Goal: Obtain resource: Download file/media

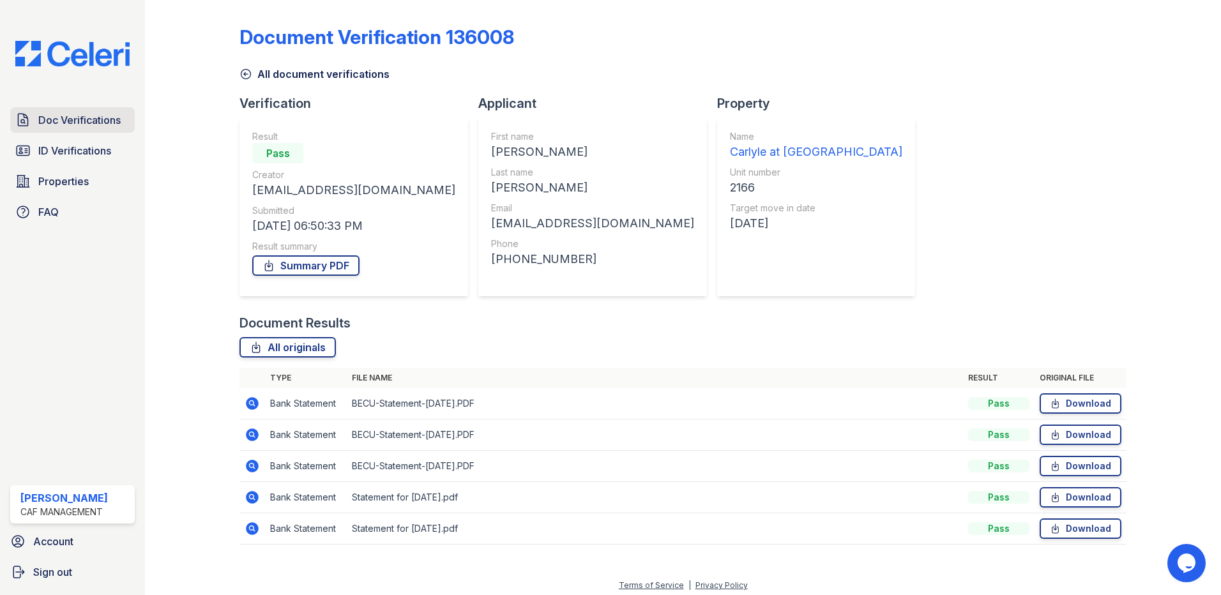
click at [102, 124] on span "Doc Verifications" at bounding box center [79, 119] width 82 height 15
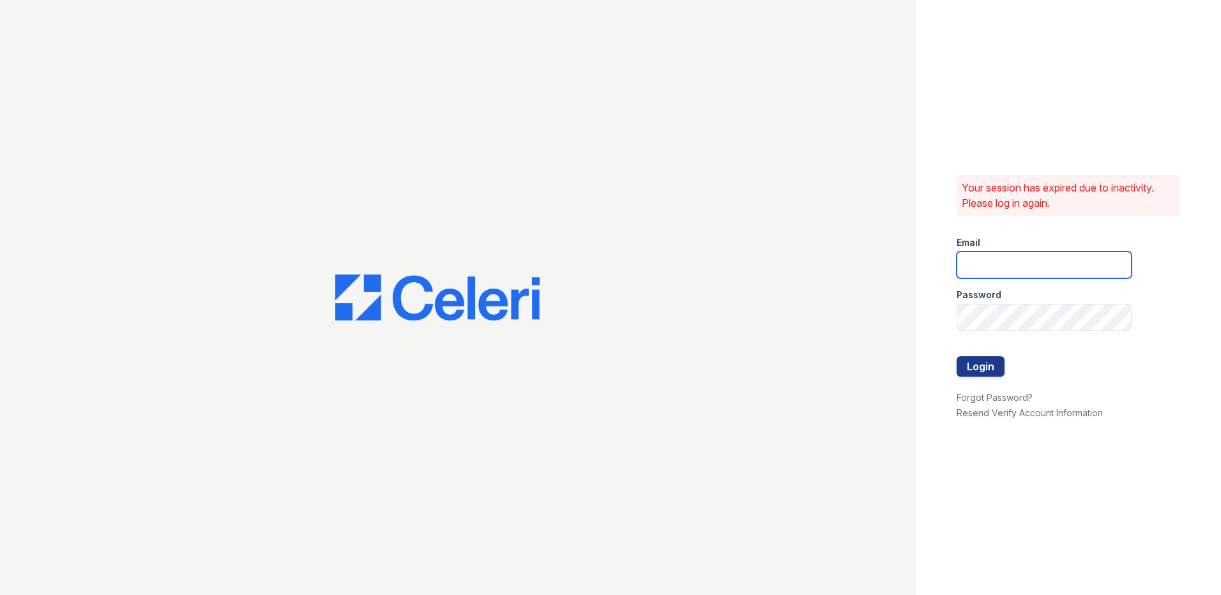
type input "carlylesouth1@cafmanagement.com"
click at [990, 363] on button "Login" at bounding box center [980, 366] width 48 height 20
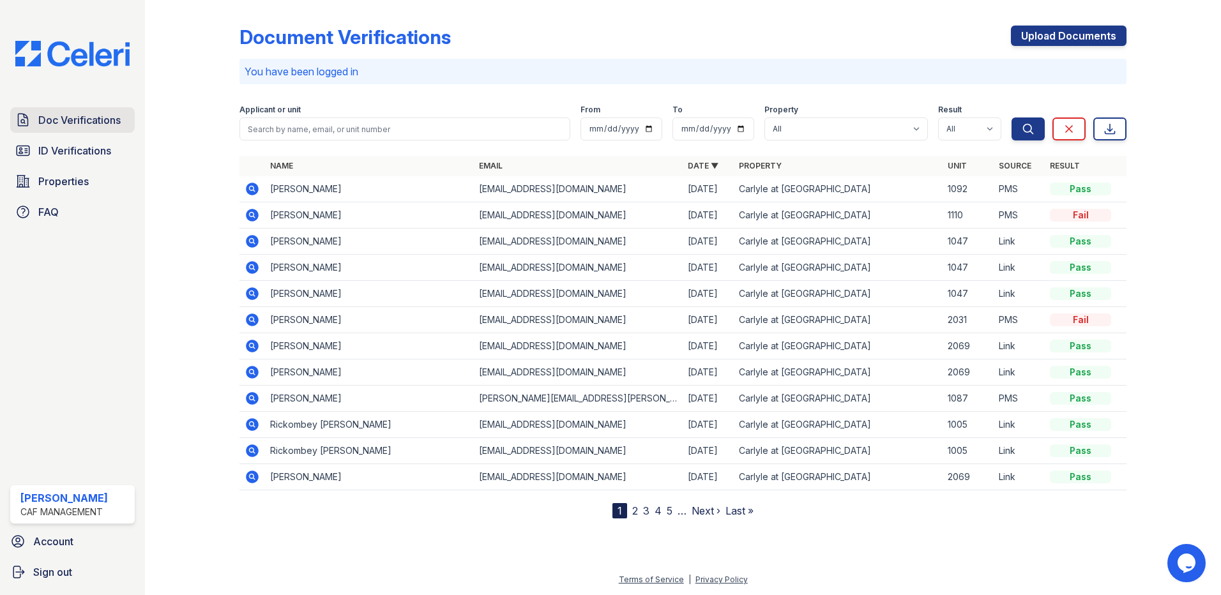
click at [100, 116] on span "Doc Verifications" at bounding box center [79, 119] width 82 height 15
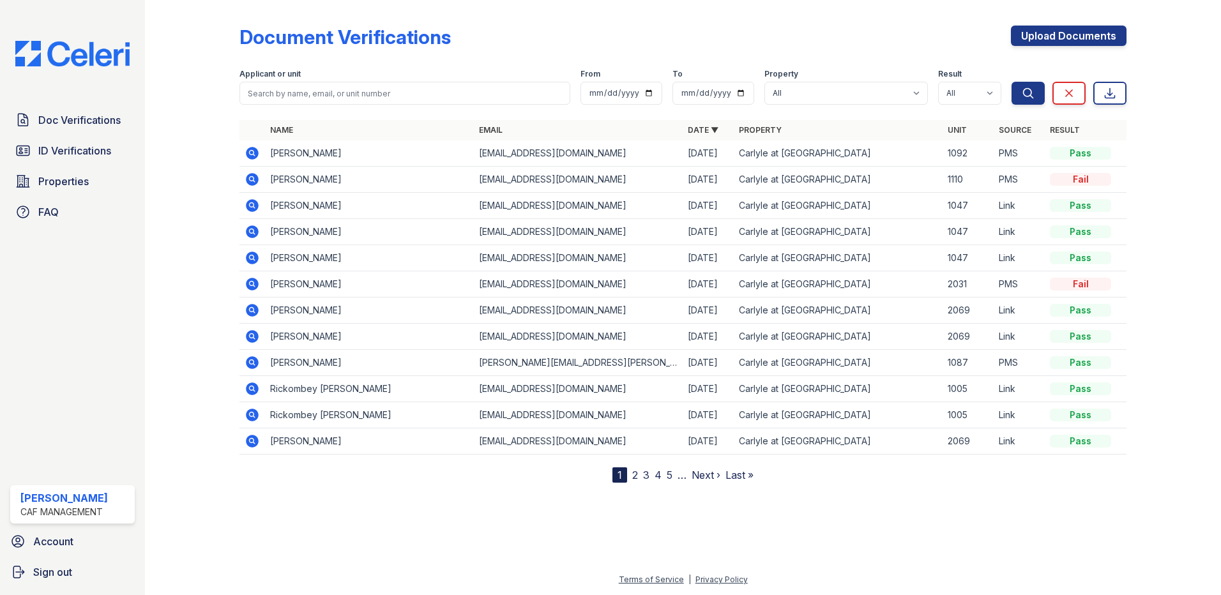
click at [252, 176] on icon at bounding box center [252, 179] width 13 height 13
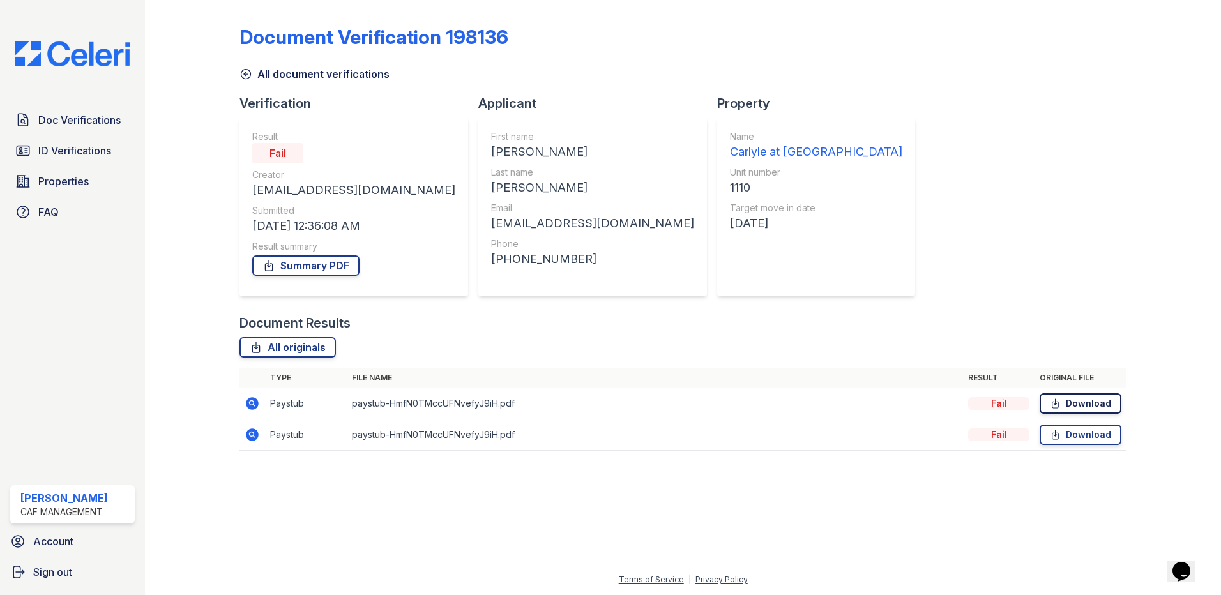
click at [1085, 406] on link "Download" at bounding box center [1080, 403] width 82 height 20
click at [63, 186] on span "Properties" at bounding box center [63, 181] width 50 height 15
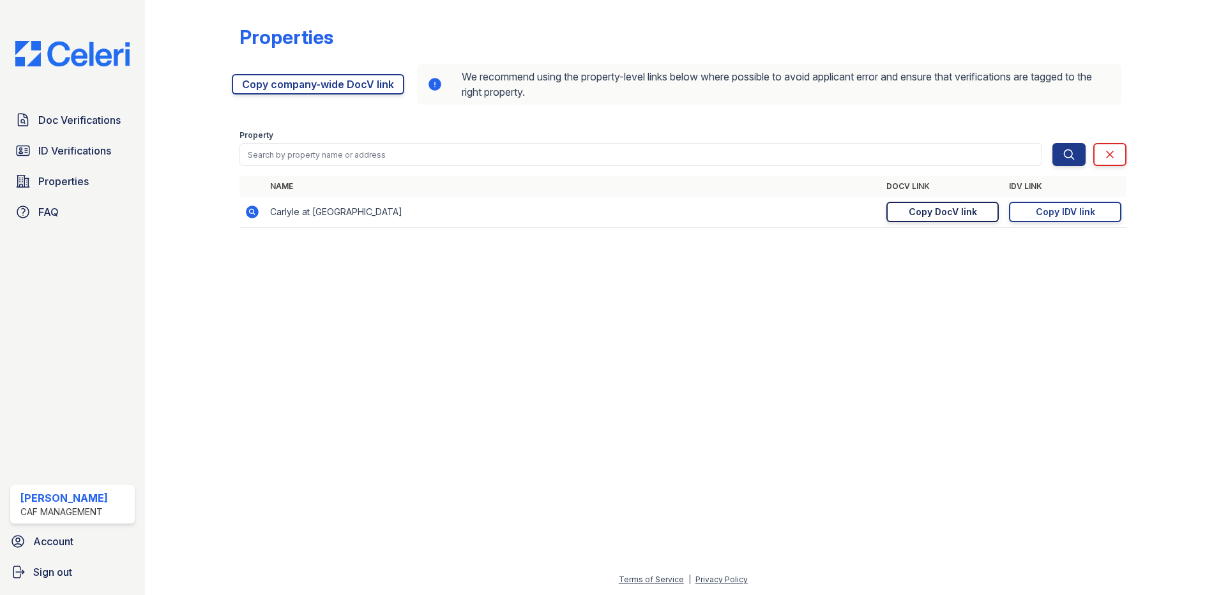
click at [909, 211] on div "Copy DocV link" at bounding box center [942, 212] width 68 height 13
click at [90, 119] on span "Doc Verifications" at bounding box center [79, 119] width 82 height 15
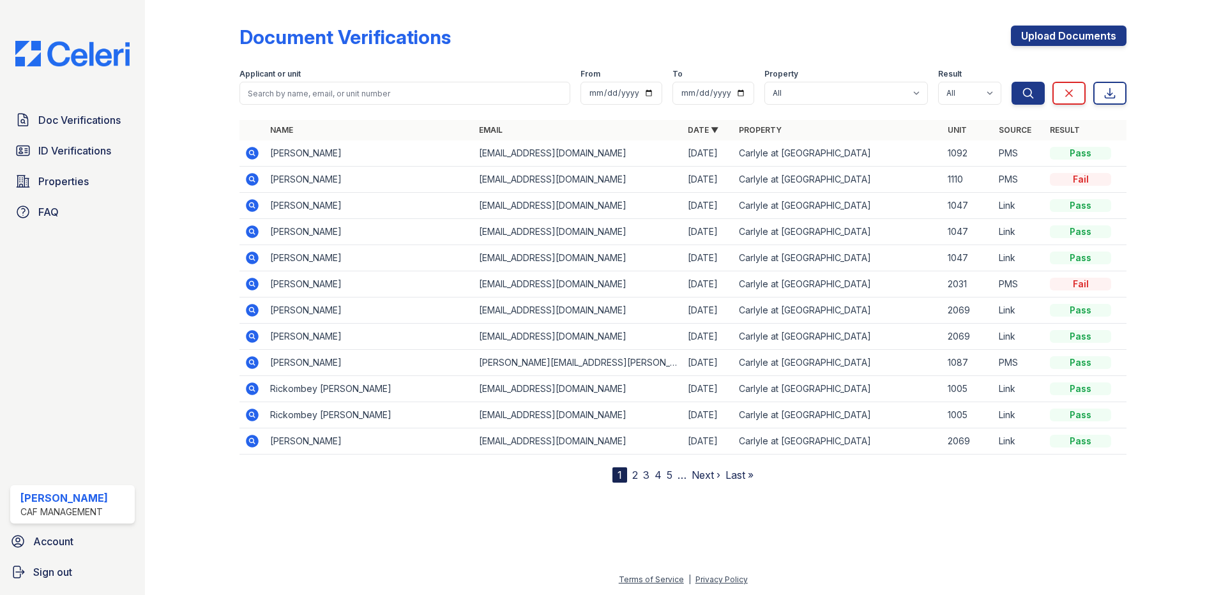
click at [252, 149] on icon at bounding box center [252, 153] width 13 height 13
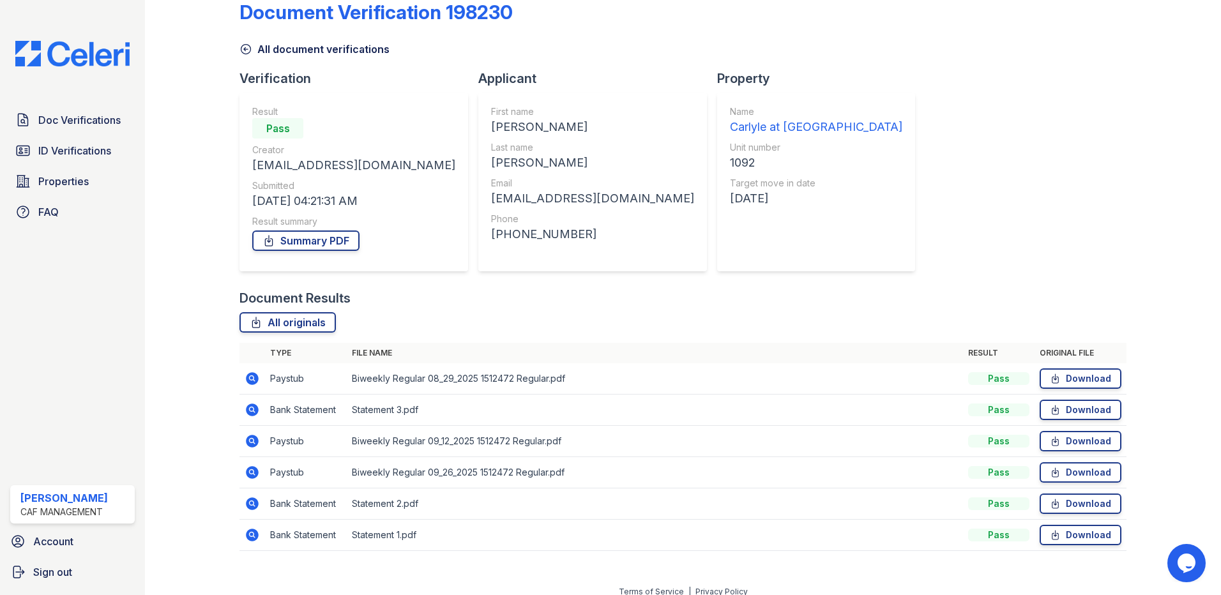
scroll to position [37, 0]
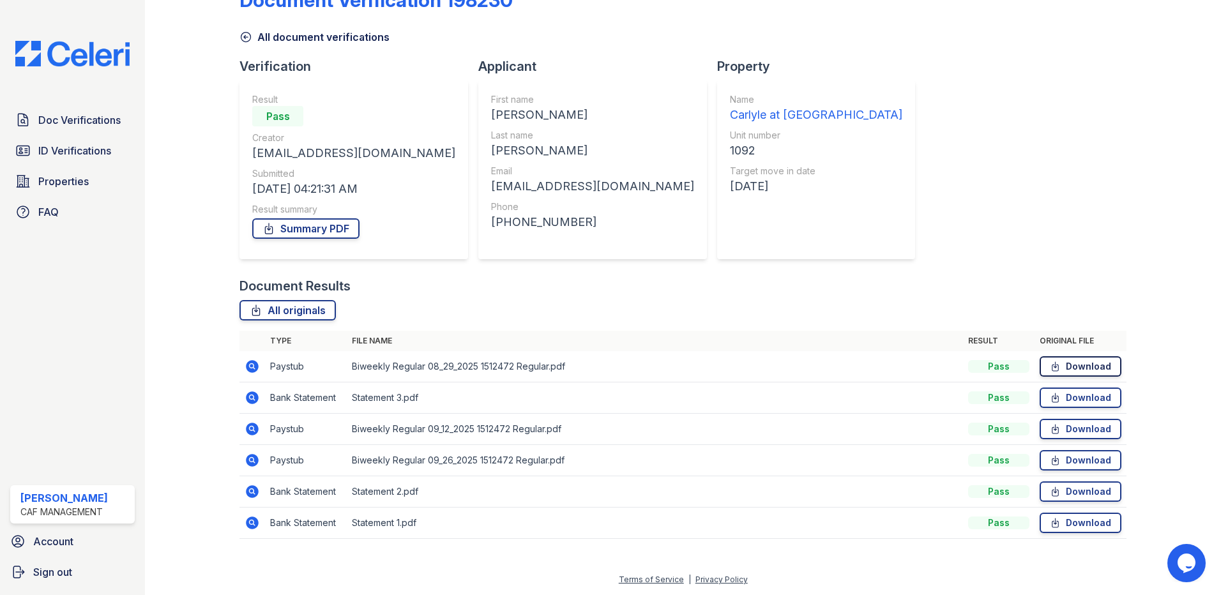
click at [1039, 368] on link "Download" at bounding box center [1080, 366] width 82 height 20
click at [1068, 399] on link "Download" at bounding box center [1080, 398] width 82 height 20
click at [76, 151] on span "ID Verifications" at bounding box center [74, 150] width 73 height 15
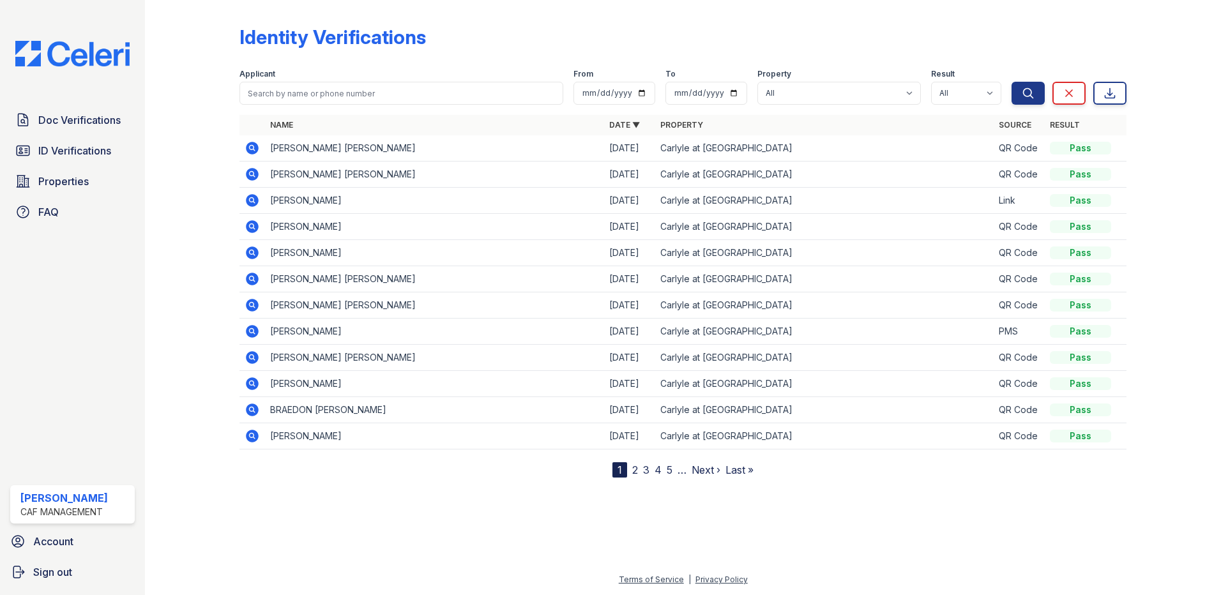
click at [253, 208] on td at bounding box center [252, 201] width 26 height 26
click at [252, 201] on icon at bounding box center [251, 199] width 3 height 3
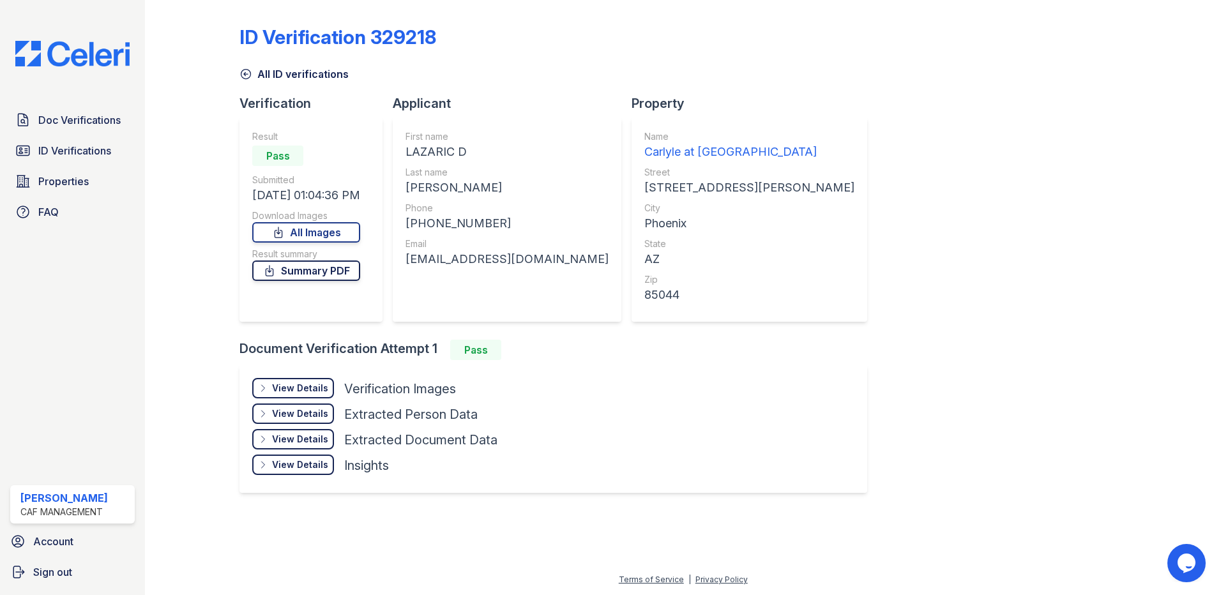
click at [326, 272] on link "Summary PDF" at bounding box center [306, 270] width 108 height 20
click at [324, 232] on link "All Images" at bounding box center [306, 232] width 108 height 20
click at [728, 47] on div "ID Verification 329218" at bounding box center [682, 42] width 887 height 33
click at [50, 120] on span "Doc Verifications" at bounding box center [79, 119] width 82 height 15
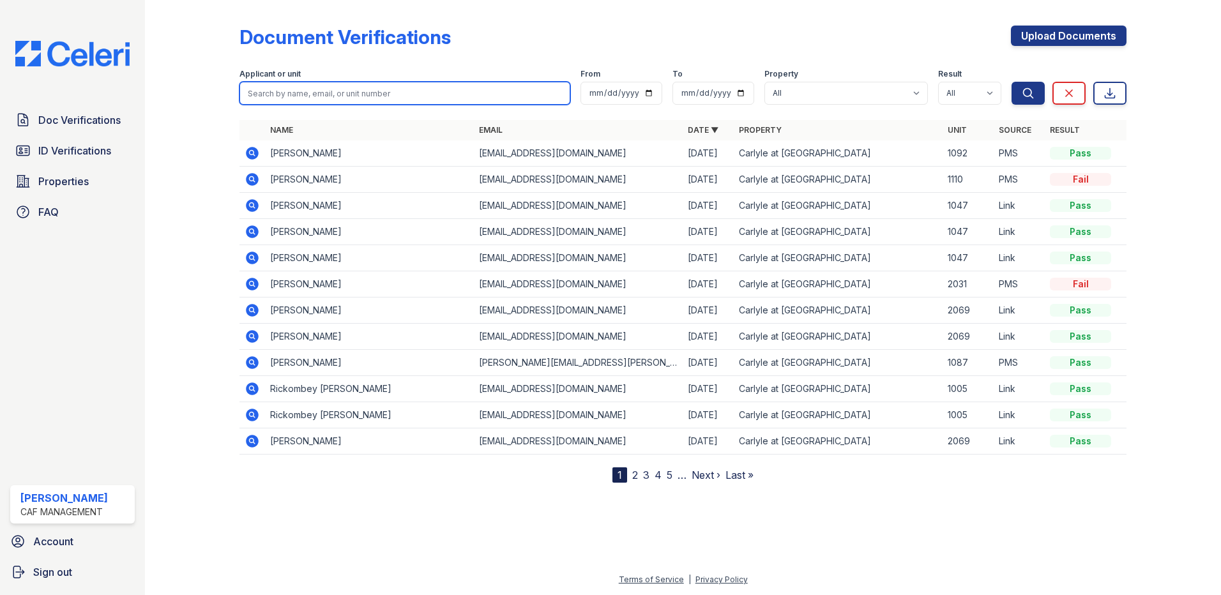
click at [309, 94] on input "search" at bounding box center [404, 93] width 331 height 23
type input "[PERSON_NAME]"
click at [1011, 82] on button "Search" at bounding box center [1027, 93] width 33 height 23
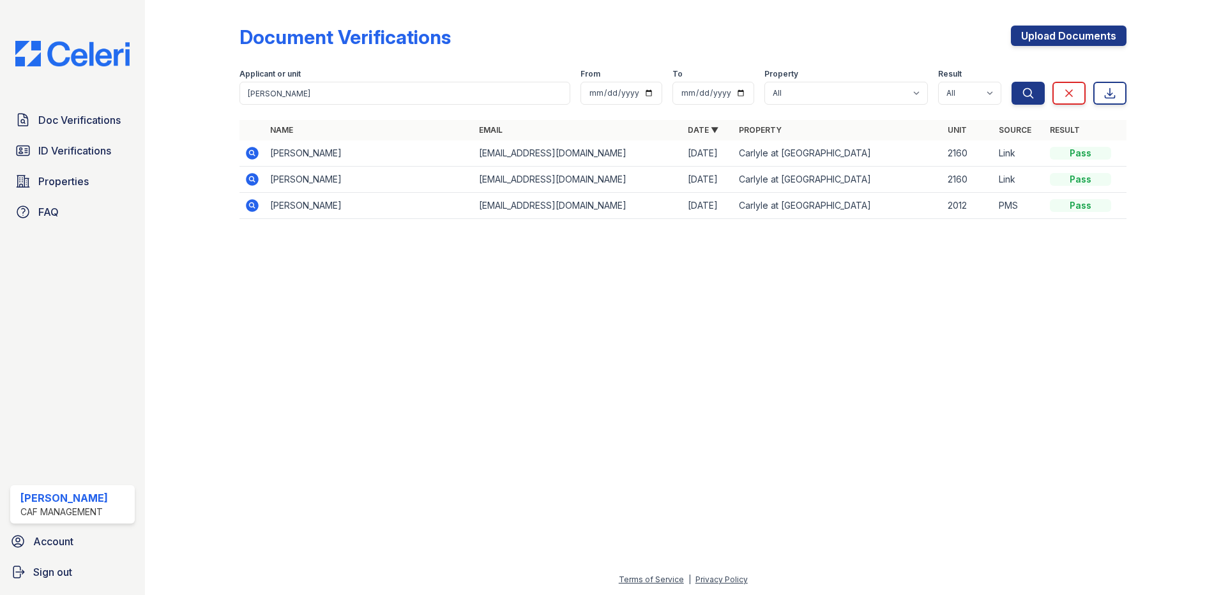
click at [250, 153] on icon at bounding box center [251, 152] width 3 height 3
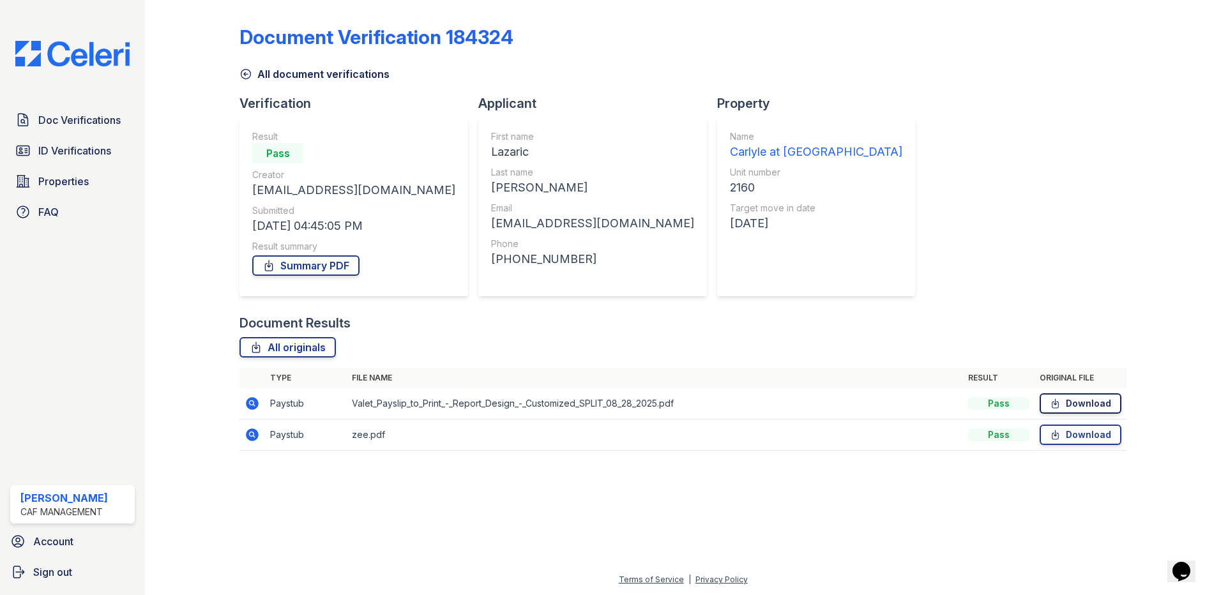
click at [1095, 406] on link "Download" at bounding box center [1080, 403] width 82 height 20
click at [1074, 439] on link "Download" at bounding box center [1080, 435] width 82 height 20
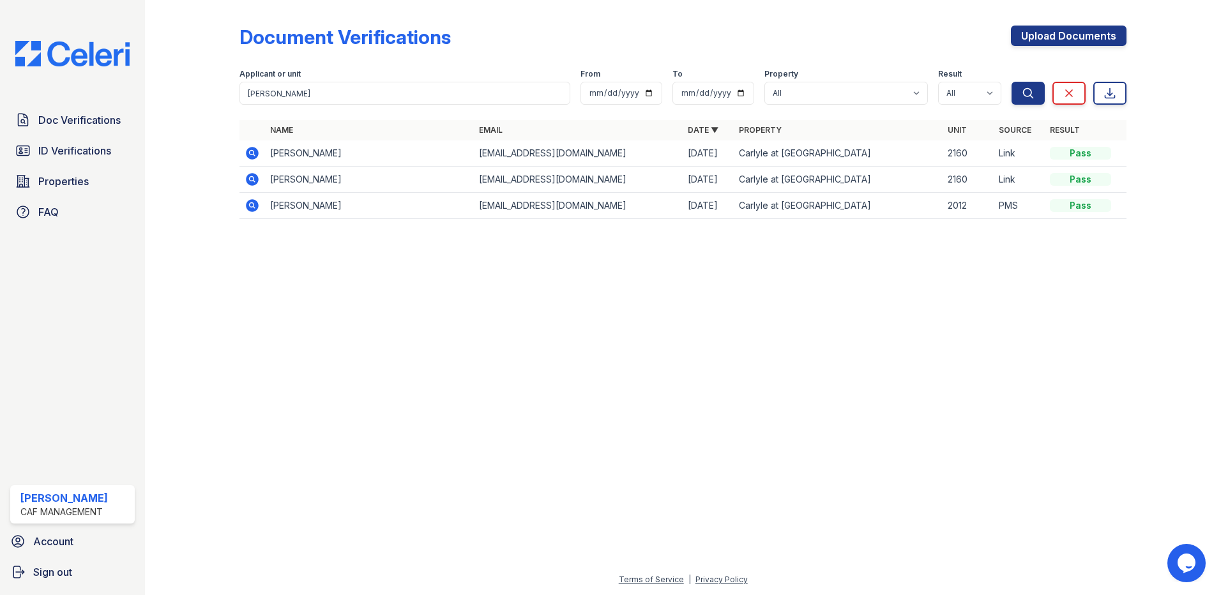
click at [250, 177] on icon at bounding box center [252, 179] width 15 height 15
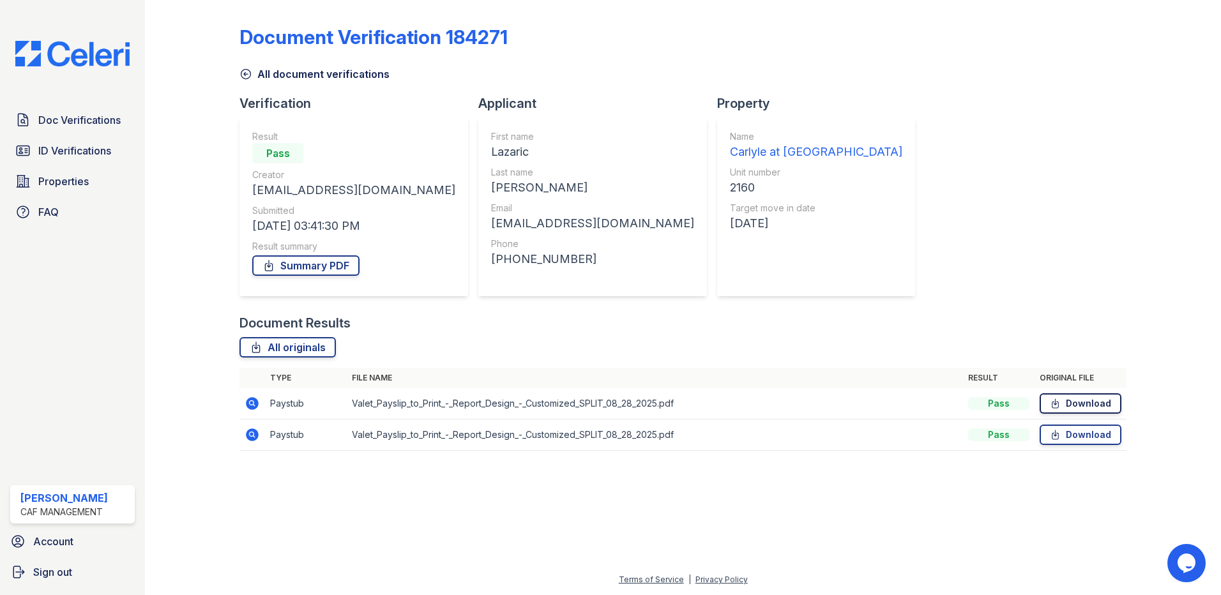
click at [1101, 407] on link "Download" at bounding box center [1080, 403] width 82 height 20
click at [1083, 435] on link "Download" at bounding box center [1080, 435] width 82 height 20
click at [111, 128] on link "Doc Verifications" at bounding box center [72, 120] width 124 height 26
